Goal: Information Seeking & Learning: Learn about a topic

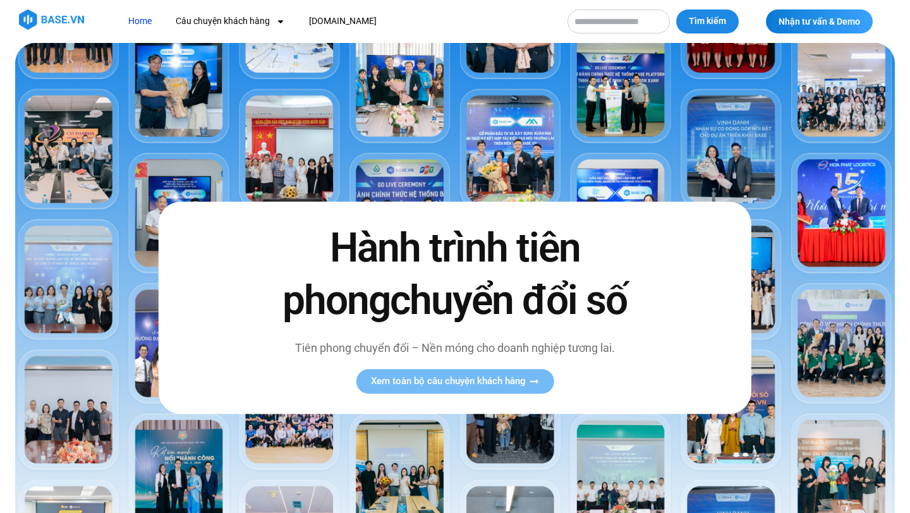
click at [594, 22] on input "Tìm kiếm" at bounding box center [618, 21] width 102 height 24
type input "**********"
click at [676, 9] on button "Tìm kiếm" at bounding box center [707, 21] width 63 height 24
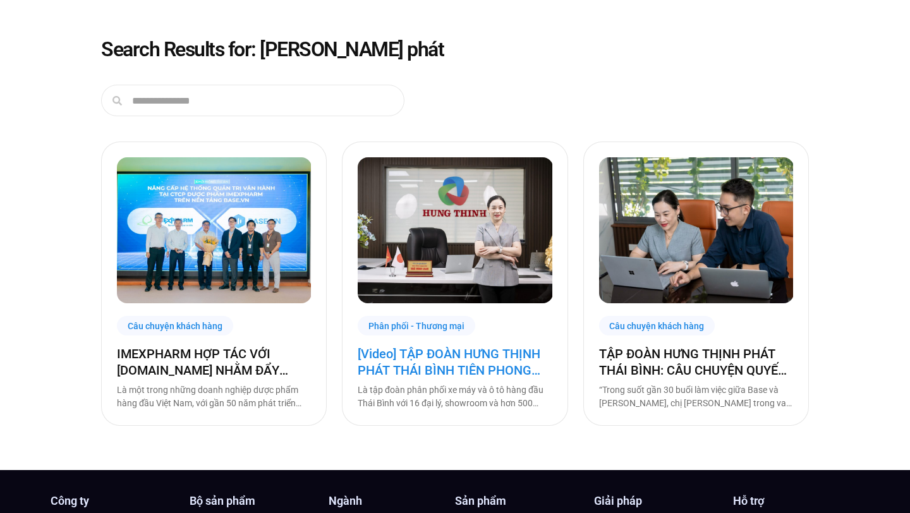
scroll to position [52, 0]
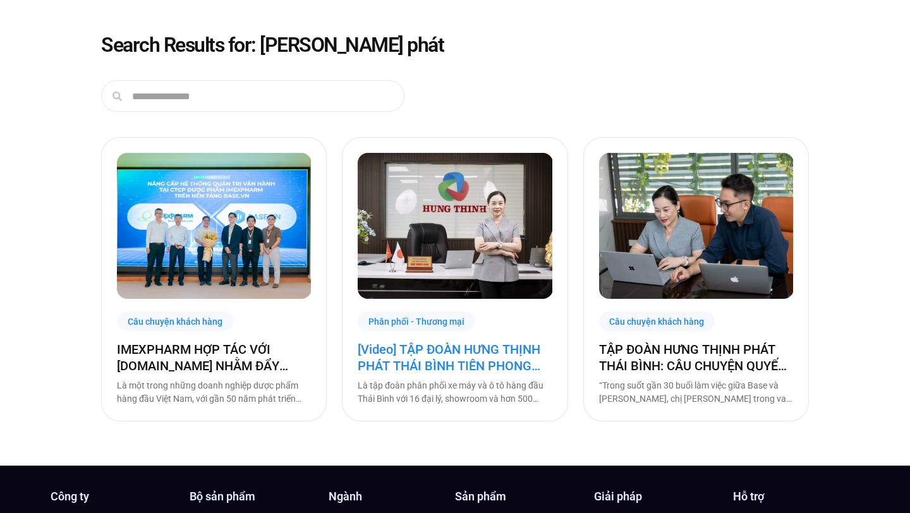
click at [438, 354] on link "[Video] TẬP ĐOÀN HƯNG THỊNH PHÁT THÁI BÌNH TIÊN PHONG CHUYỂN ĐỔI SỐ PHỤC VỤ …" at bounding box center [455, 357] width 194 height 33
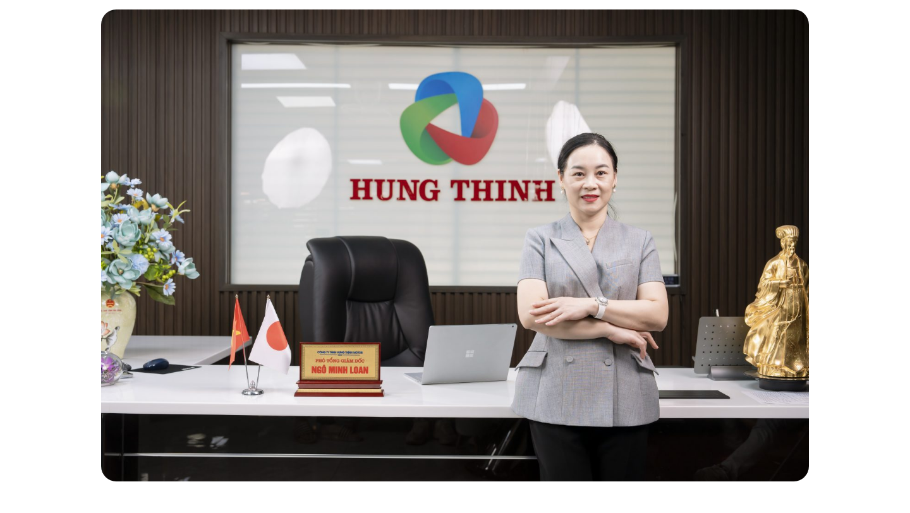
scroll to position [305, 0]
